Goal: Find specific page/section: Find specific page/section

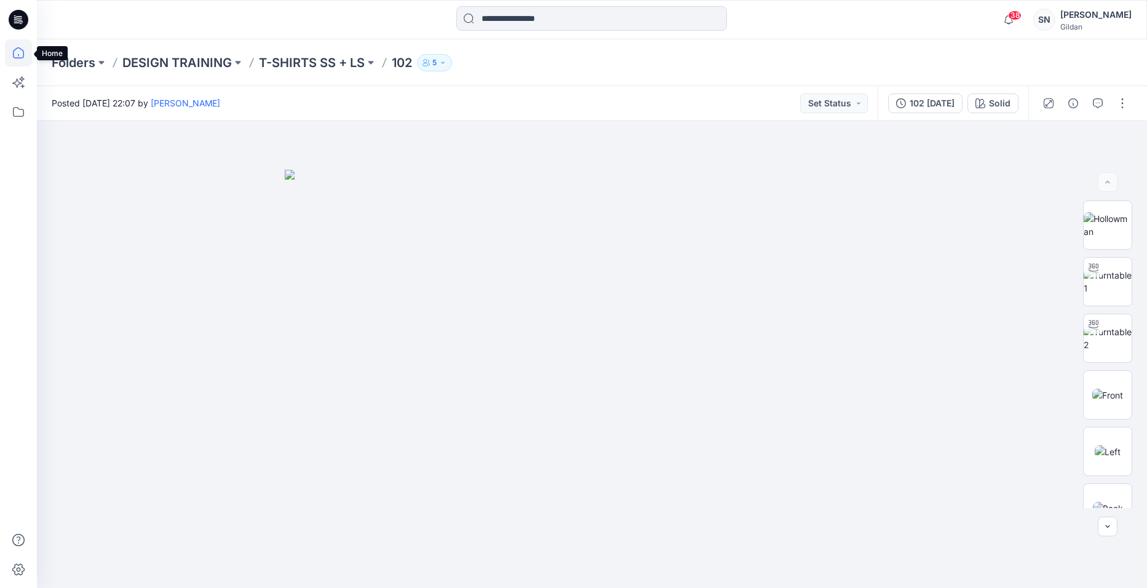
click at [25, 60] on icon at bounding box center [18, 52] width 27 height 27
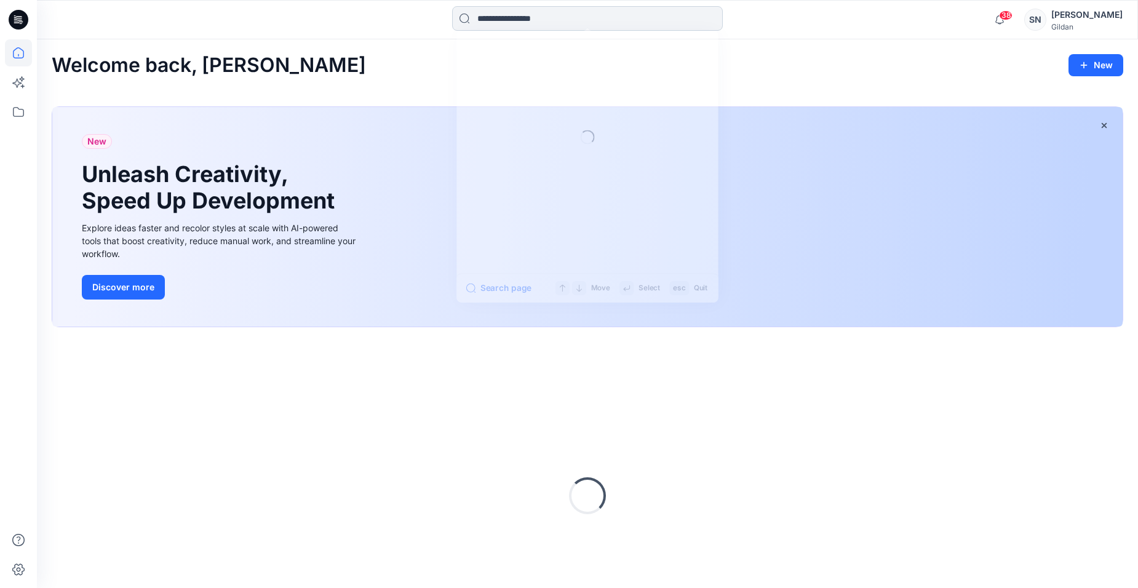
click at [507, 15] on input at bounding box center [587, 18] width 271 height 25
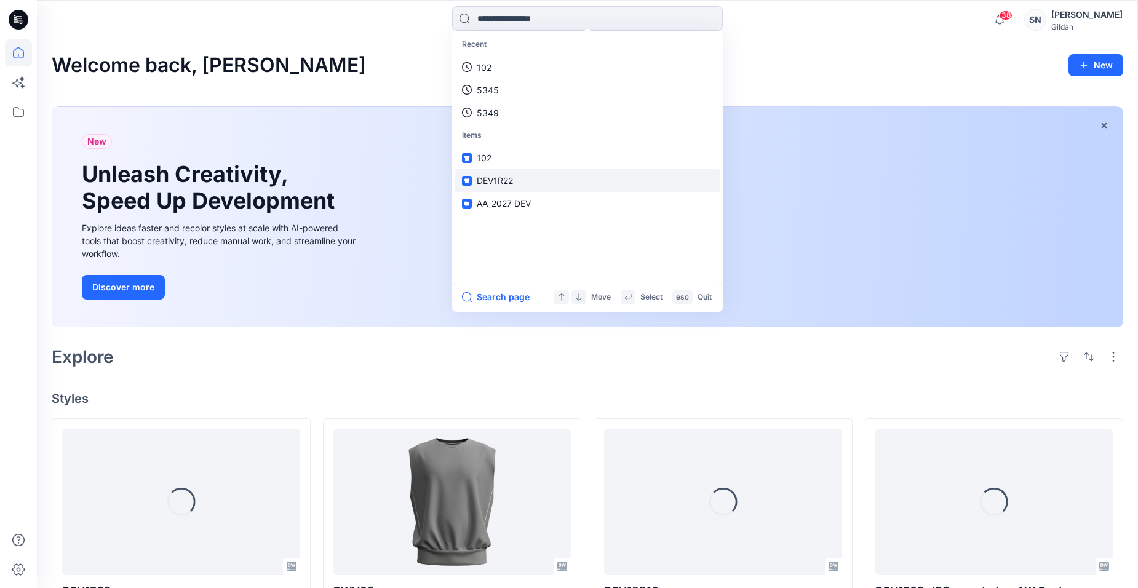
click at [499, 175] on span "DEV1R22" at bounding box center [495, 180] width 36 height 10
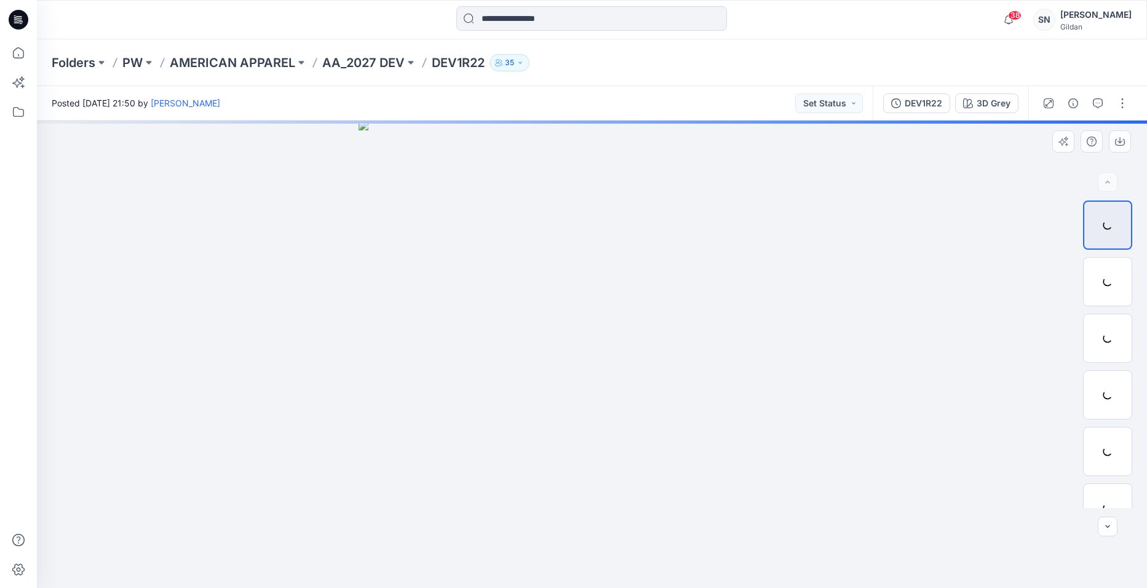
click at [671, 336] on img at bounding box center [592, 354] width 467 height 467
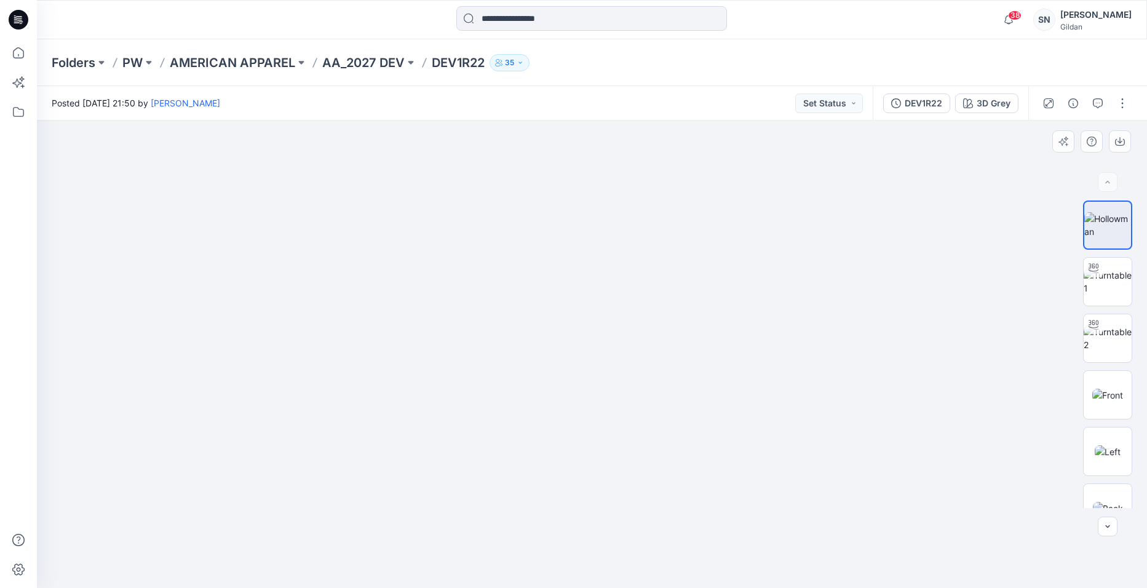
drag, startPoint x: 284, startPoint y: 354, endPoint x: 403, endPoint y: 336, distance: 120.0
click at [403, 336] on img at bounding box center [710, 92] width 1480 height 991
drag, startPoint x: 179, startPoint y: 369, endPoint x: 218, endPoint y: 333, distance: 52.7
click at [218, 333] on img at bounding box center [763, 76] width 1480 height 1023
click at [1114, 457] on img at bounding box center [1108, 451] width 26 height 13
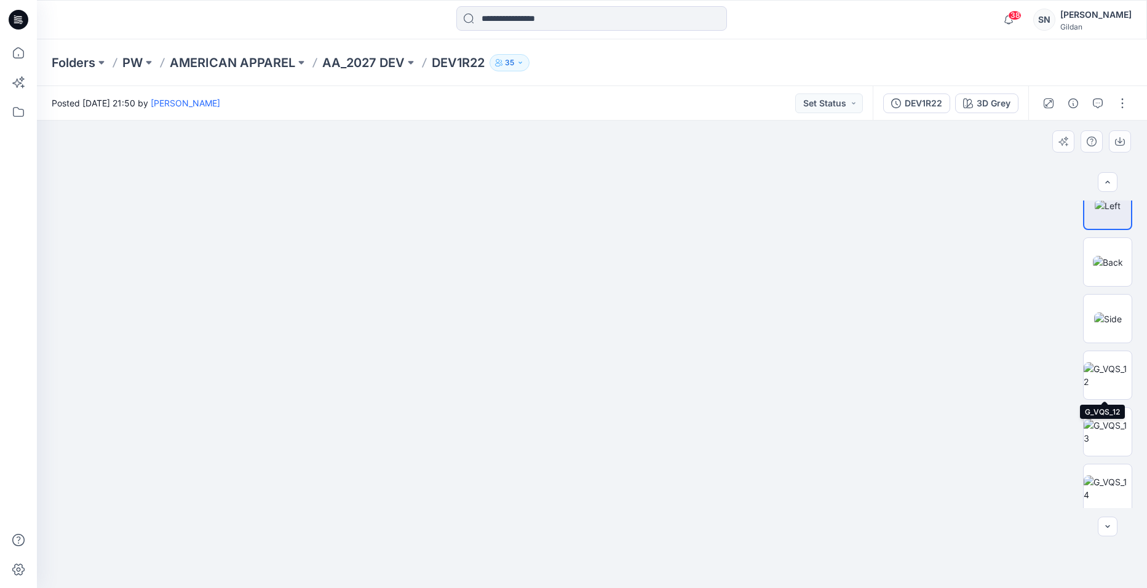
scroll to position [251, 0]
drag, startPoint x: 725, startPoint y: 352, endPoint x: 696, endPoint y: 383, distance: 42.2
click at [696, 383] on img at bounding box center [563, 53] width 1733 height 1069
